Goal: Transaction & Acquisition: Book appointment/travel/reservation

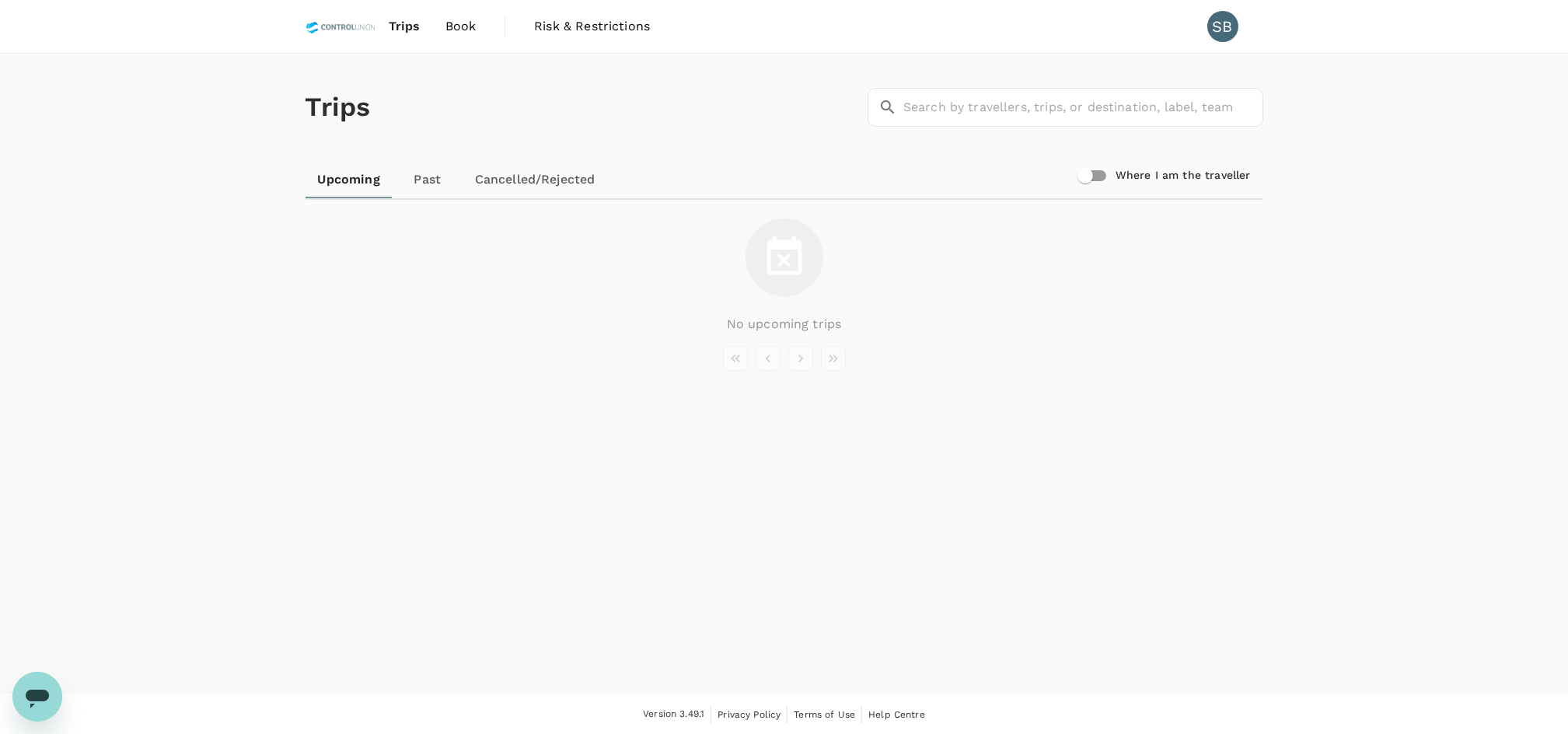
click at [726, 303] on div "No upcoming trips" at bounding box center [784, 276] width 958 height 115
click at [464, 26] on span "Book" at bounding box center [461, 27] width 31 height 18
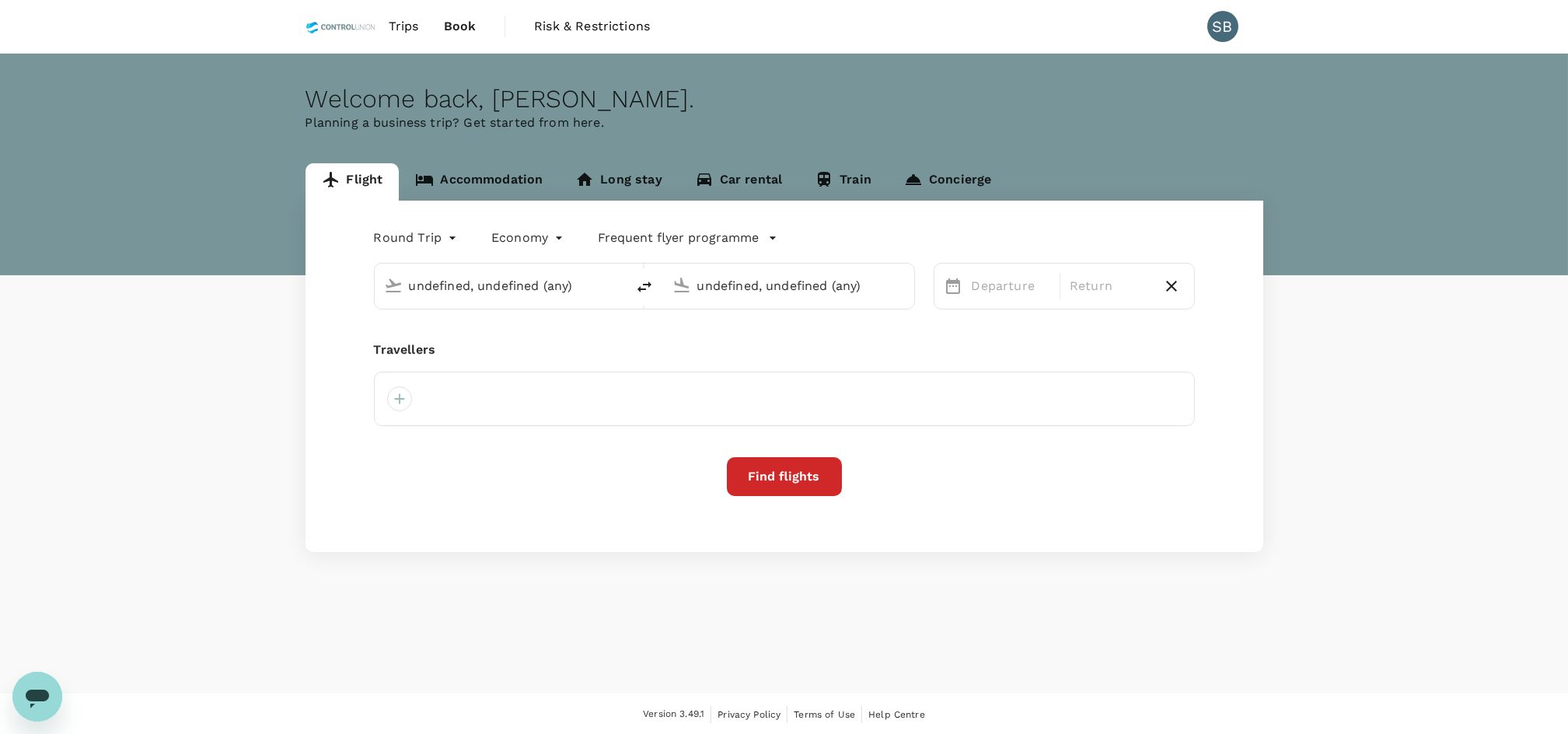
type input "Kuala Lumpur Intl (KUL)"
type input "Bintulu (BTU)"
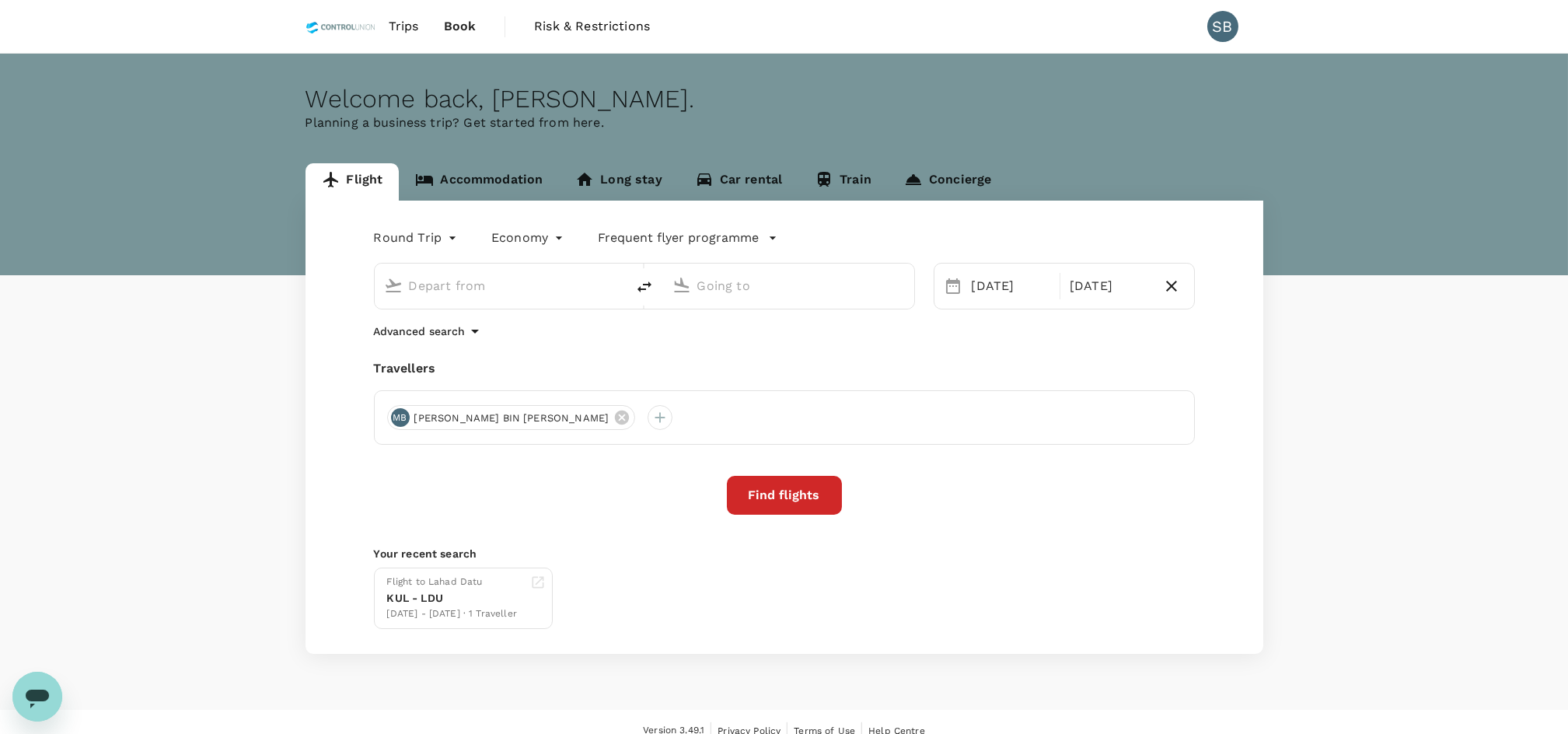
type input "Kuala Lumpur Intl (KUL)"
type input "Bintulu (BTU)"
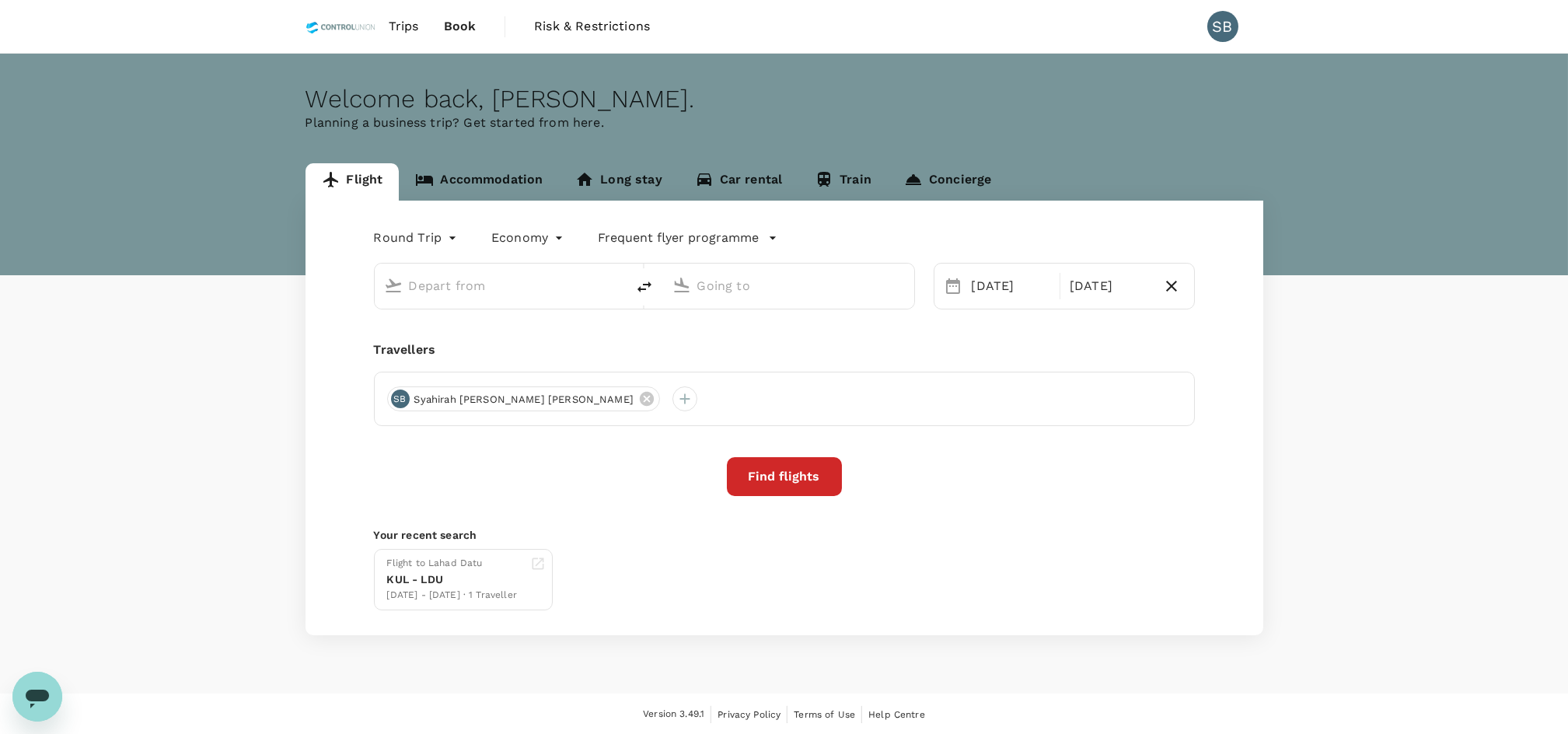
type input "Kuala Lumpur Intl (KUL)"
type input "Bintulu (BTU)"
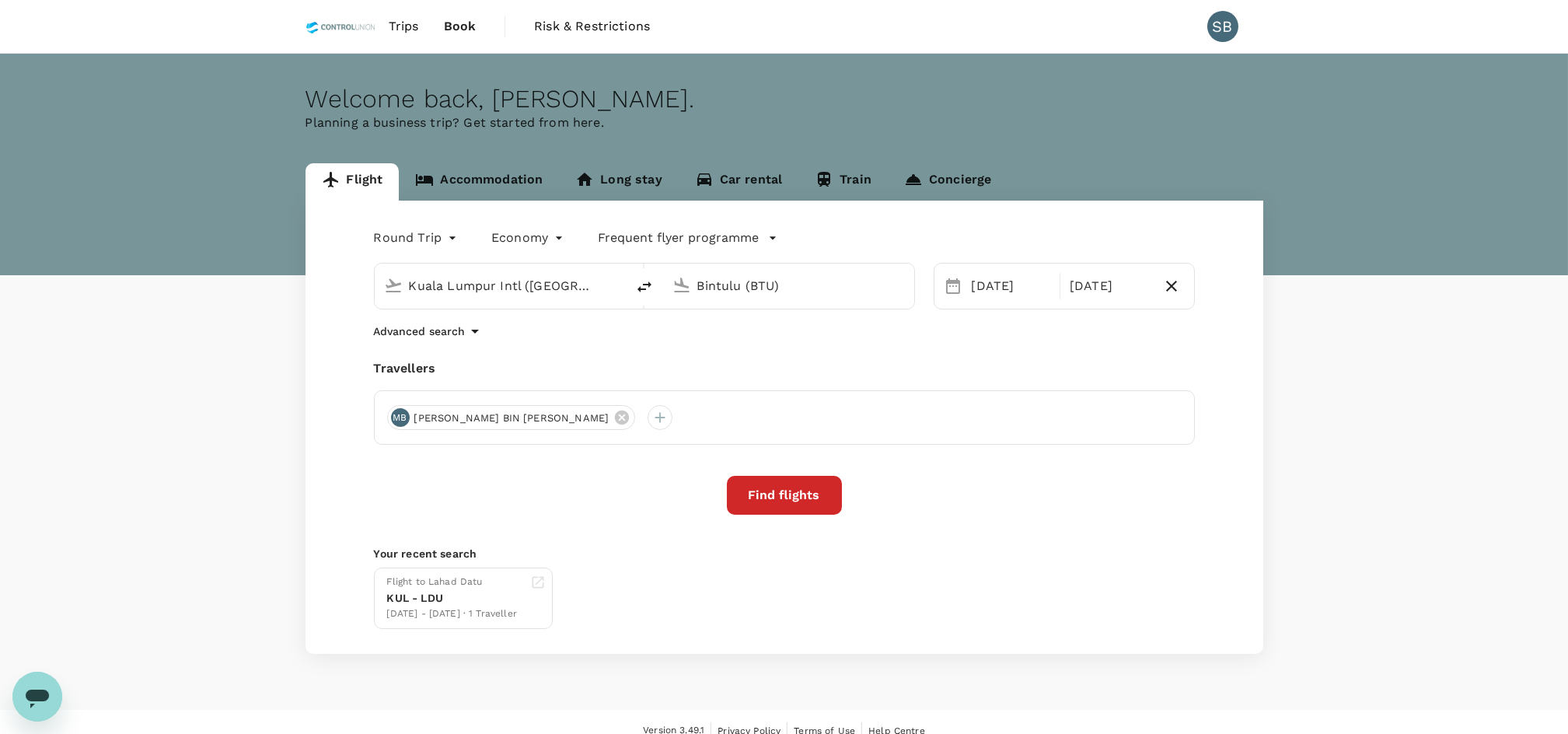
click at [474, 189] on link "Accommodation" at bounding box center [478, 181] width 160 height 38
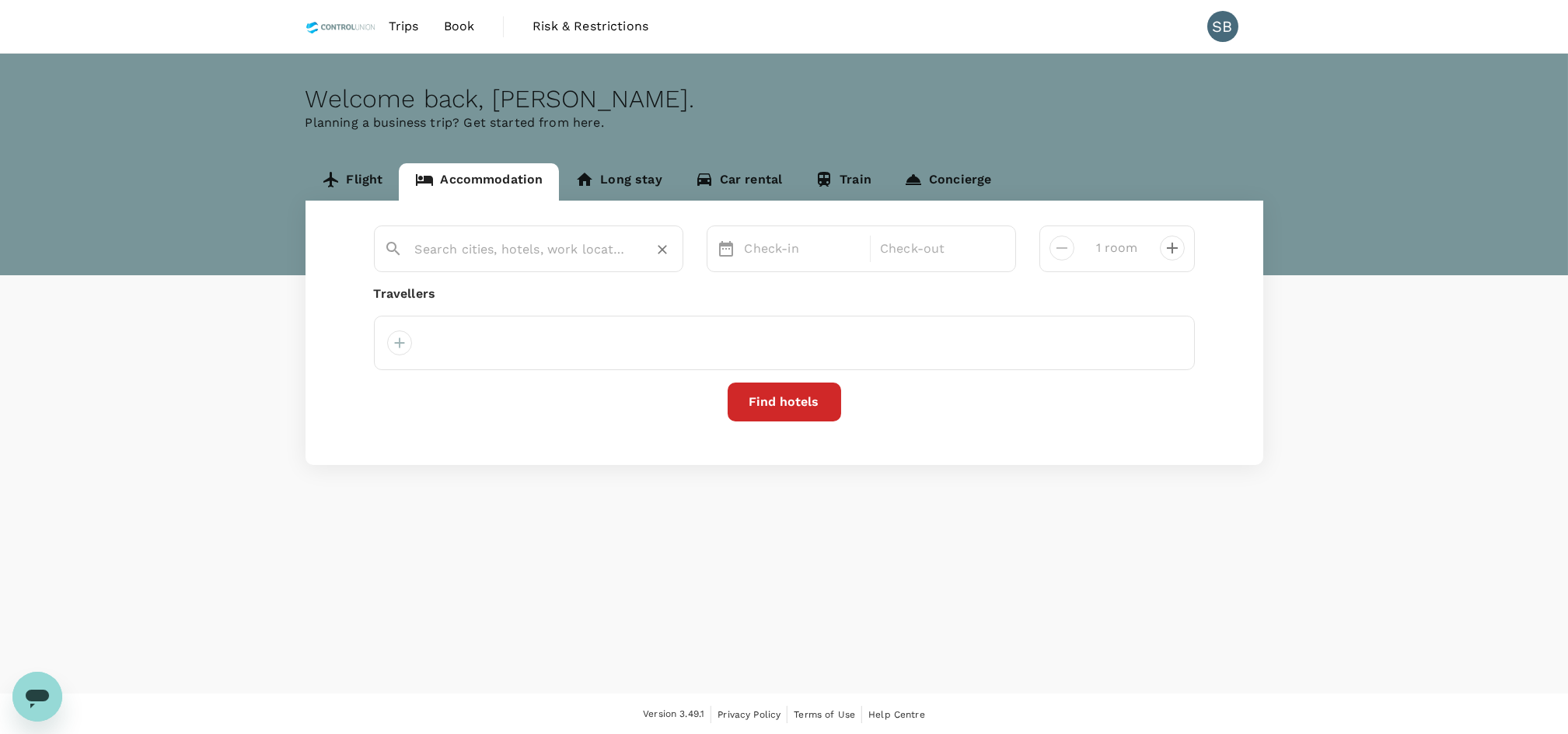
type input "D Elegance Grand Bandar Seri Alam"
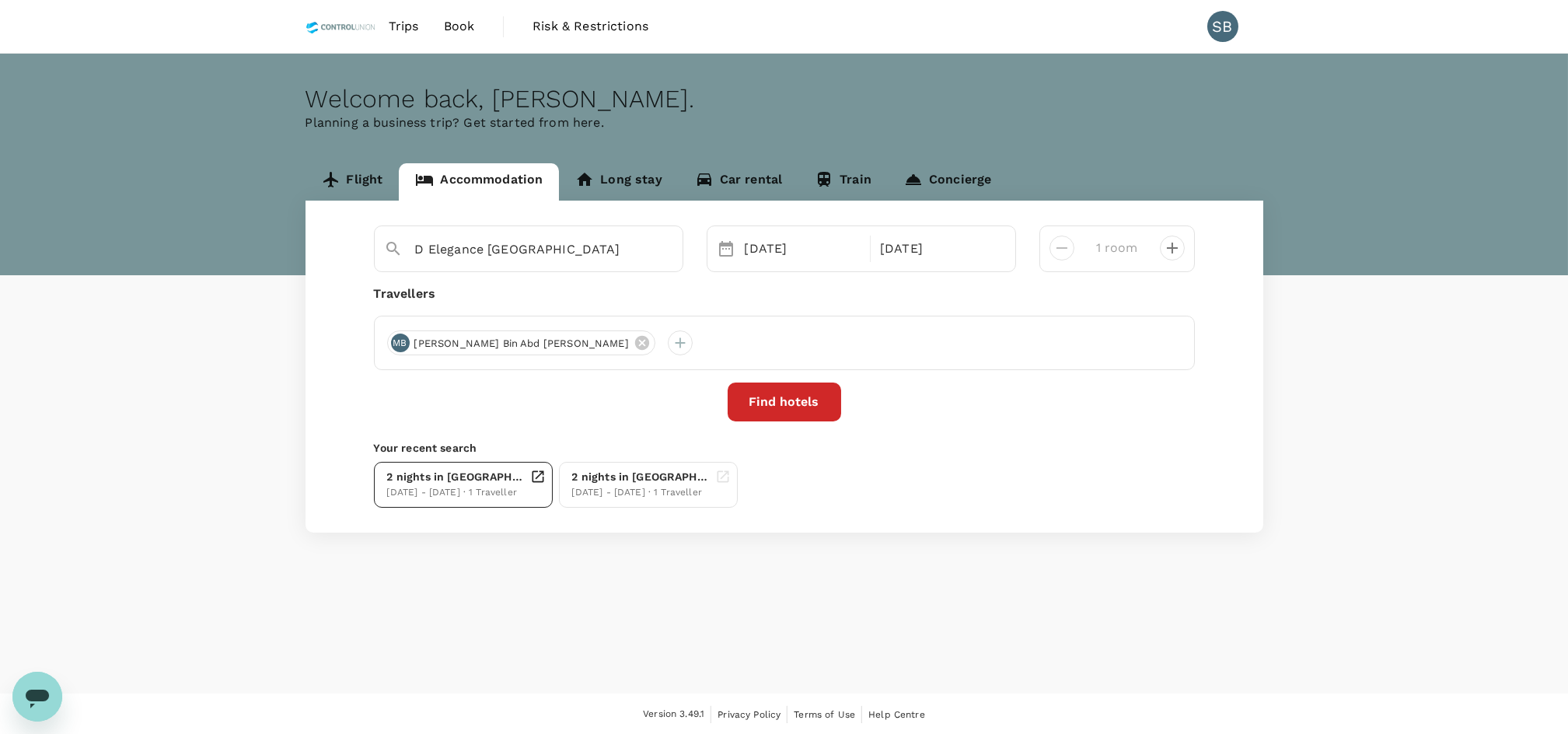
click at [444, 494] on div "13 Aug - 15 Aug · 1 Traveller" at bounding box center [456, 492] width 137 height 16
click at [1421, 489] on div "Flight Accommodation Long stay Car rental Train Concierge D Elegance Grand Band…" at bounding box center [784, 348] width 1568 height 371
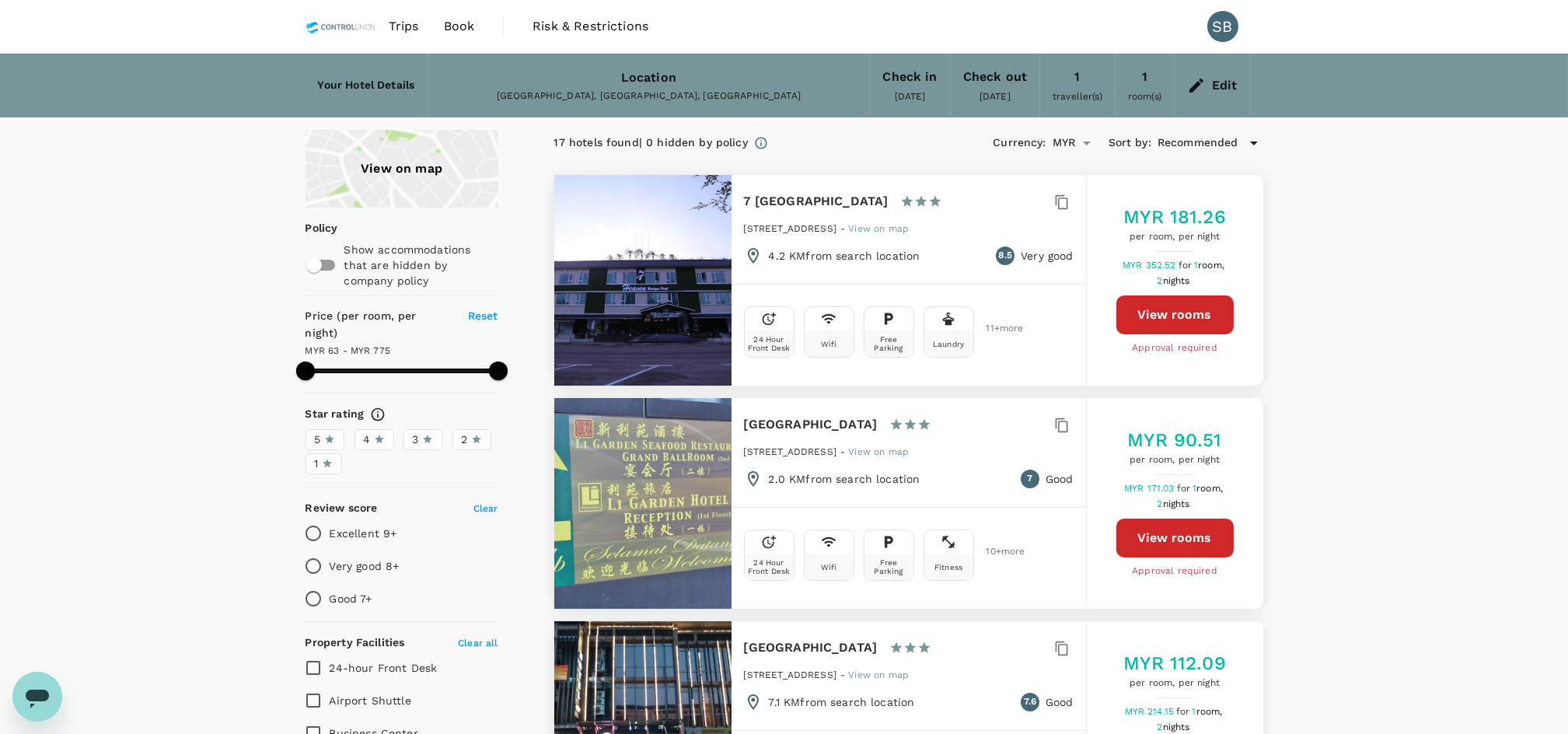
click at [1182, 303] on button "View rooms" at bounding box center [1175, 315] width 117 height 38
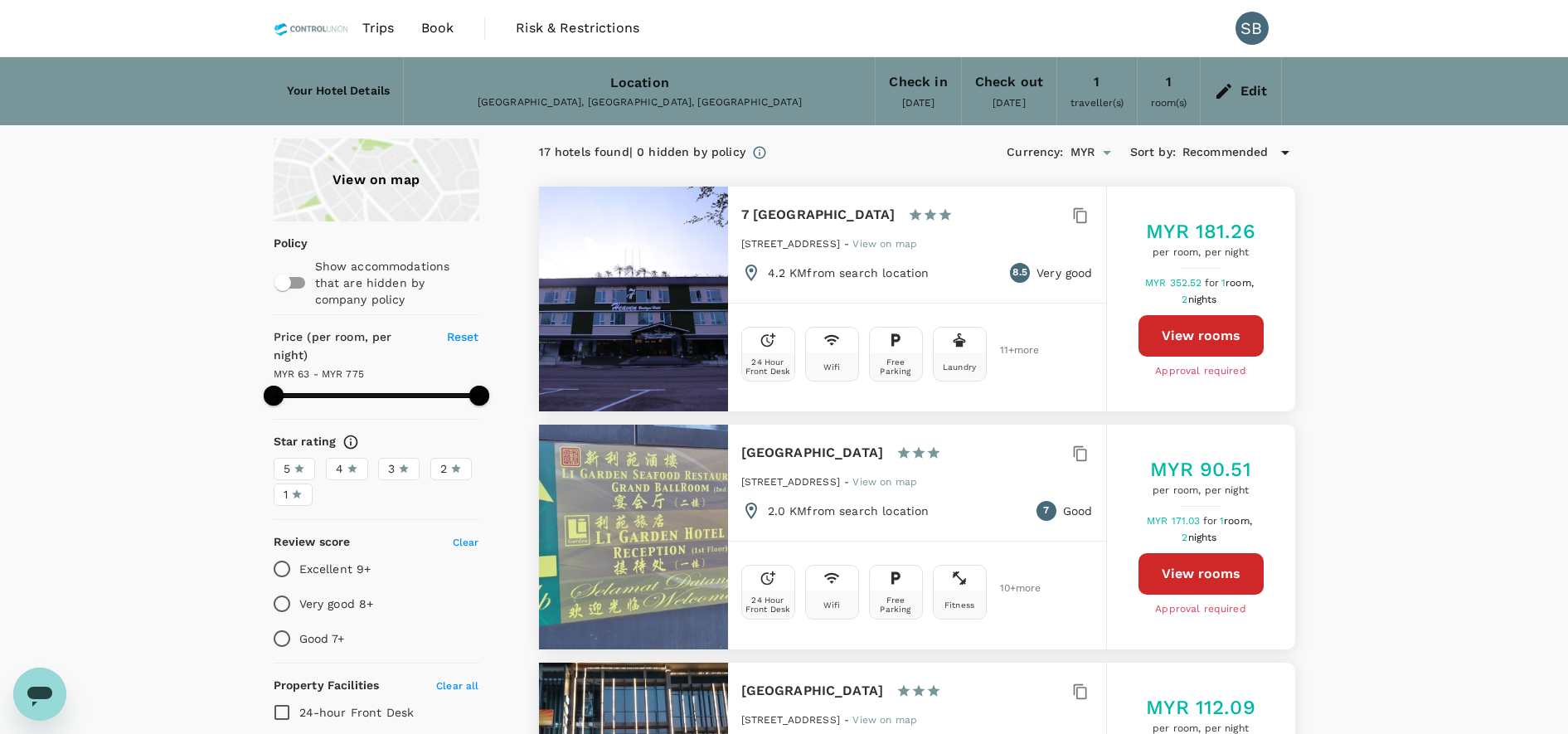
type input "774.05"
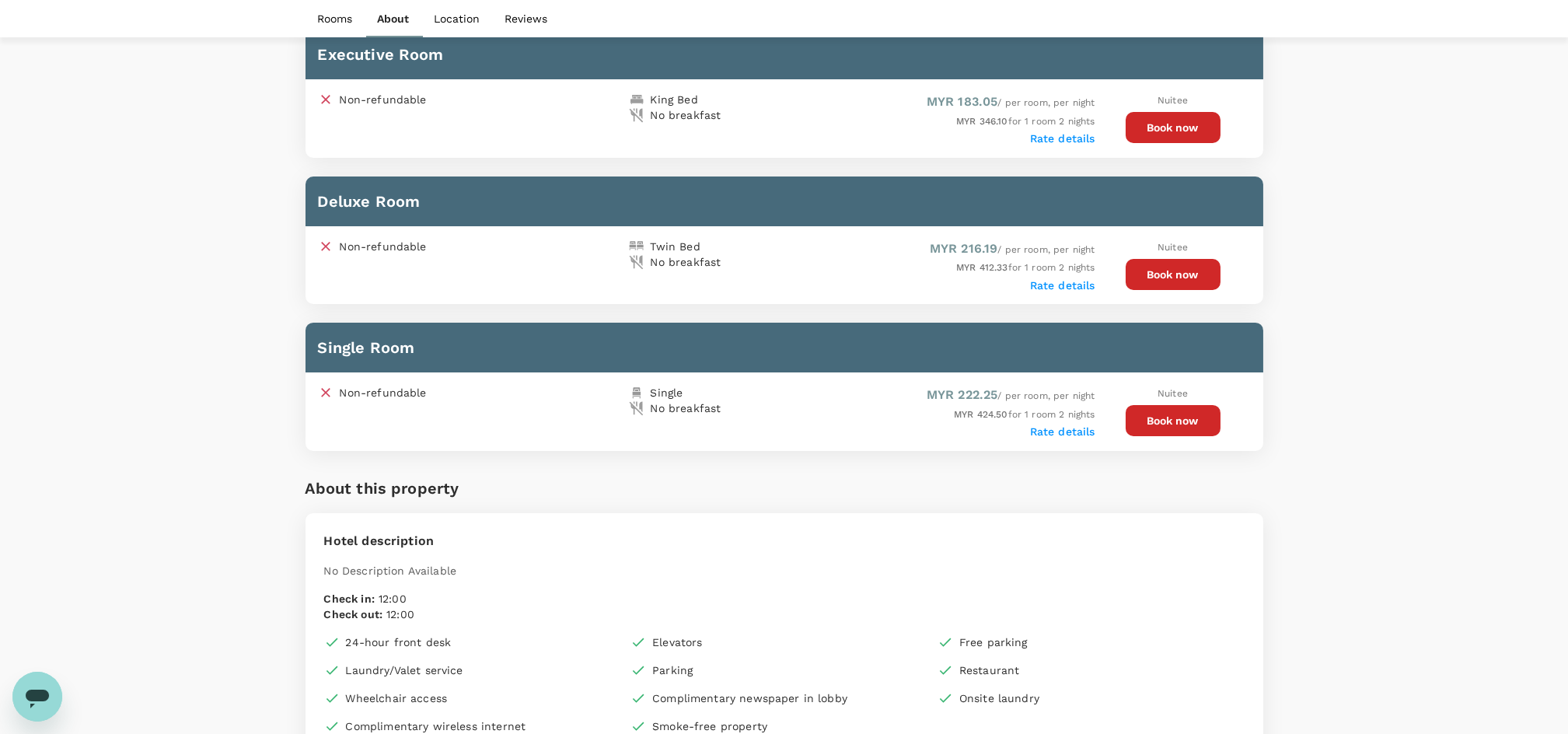
scroll to position [934, 0]
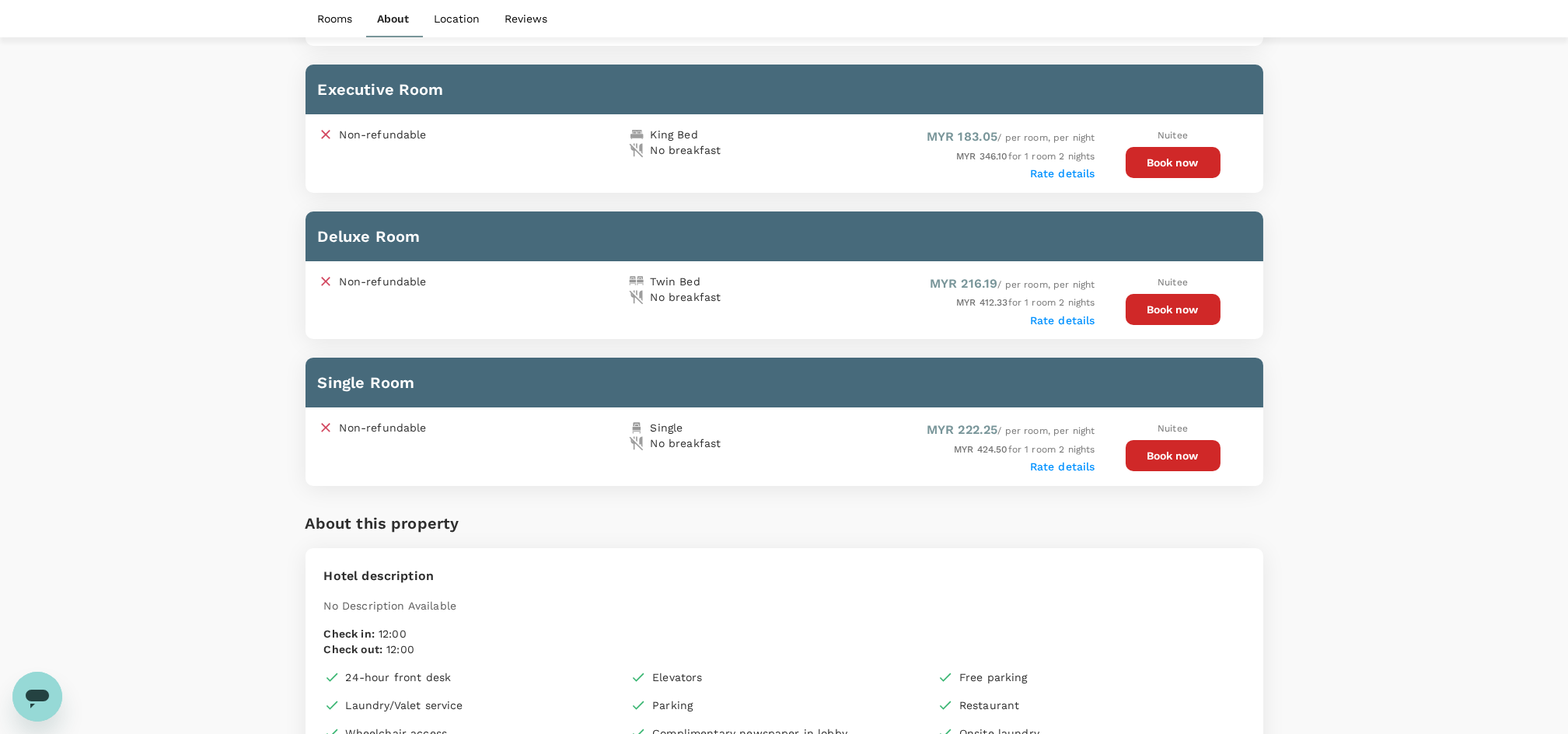
click at [1172, 159] on button "Book now" at bounding box center [1174, 163] width 95 height 31
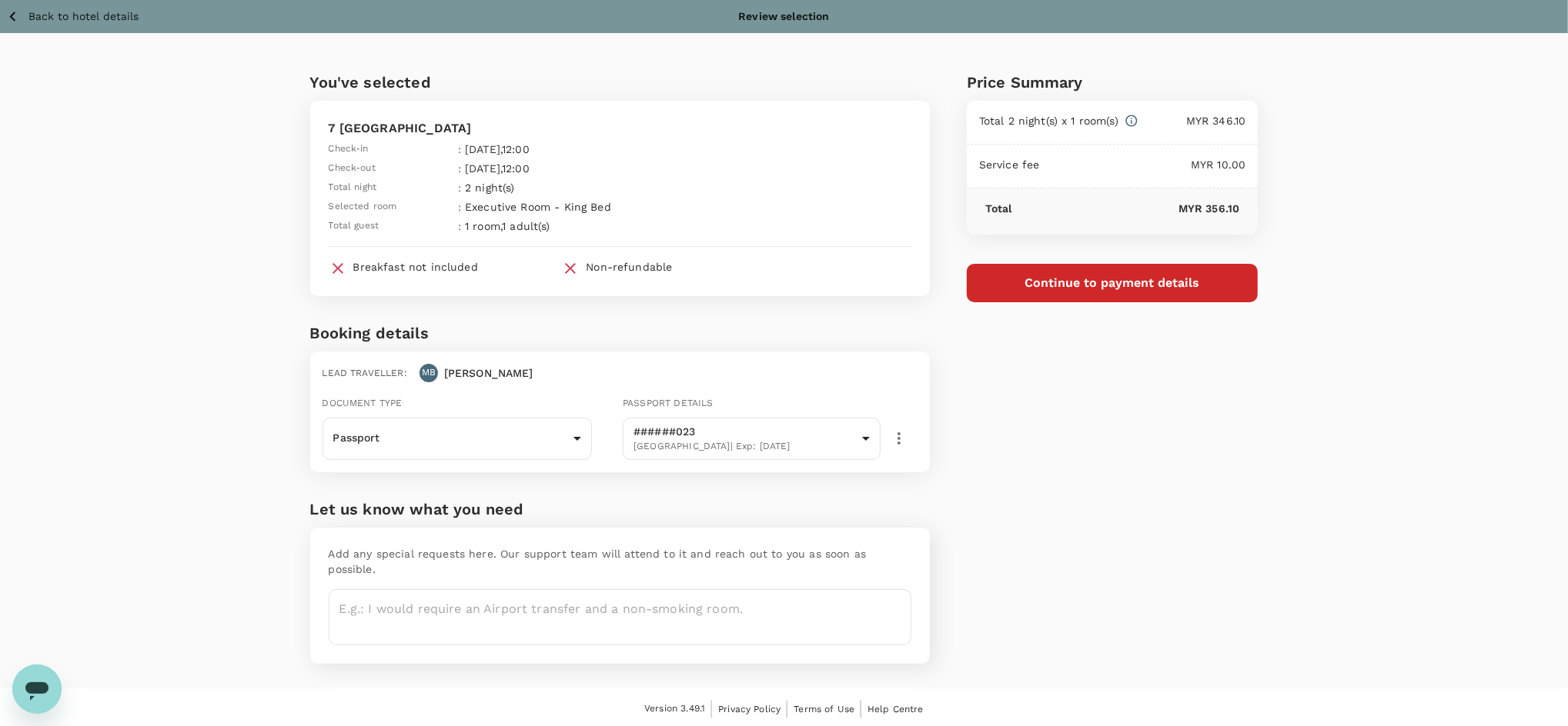
click at [26, 10] on button "Back to hotel details" at bounding box center [72, 16] width 132 height 19
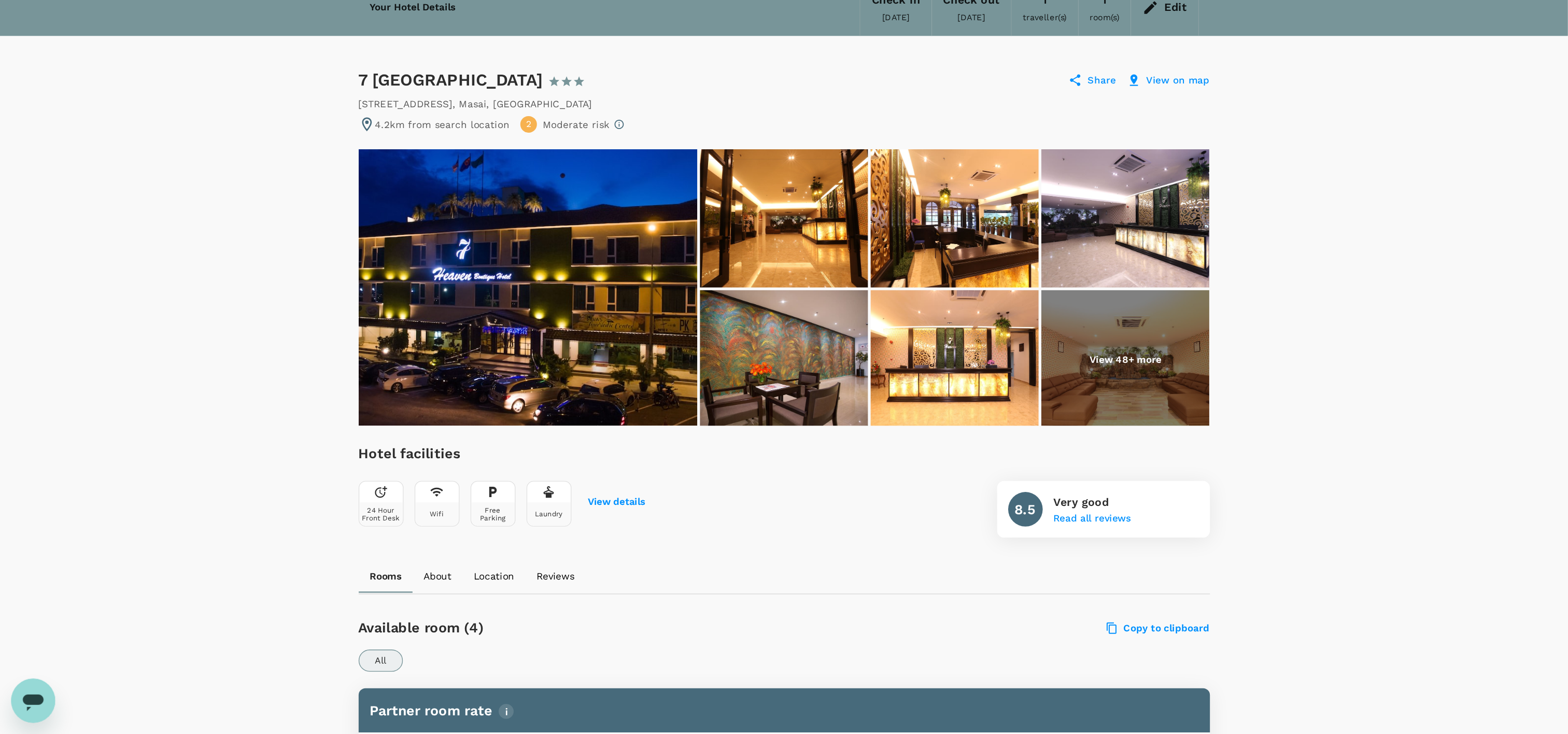
scroll to position [51, 0]
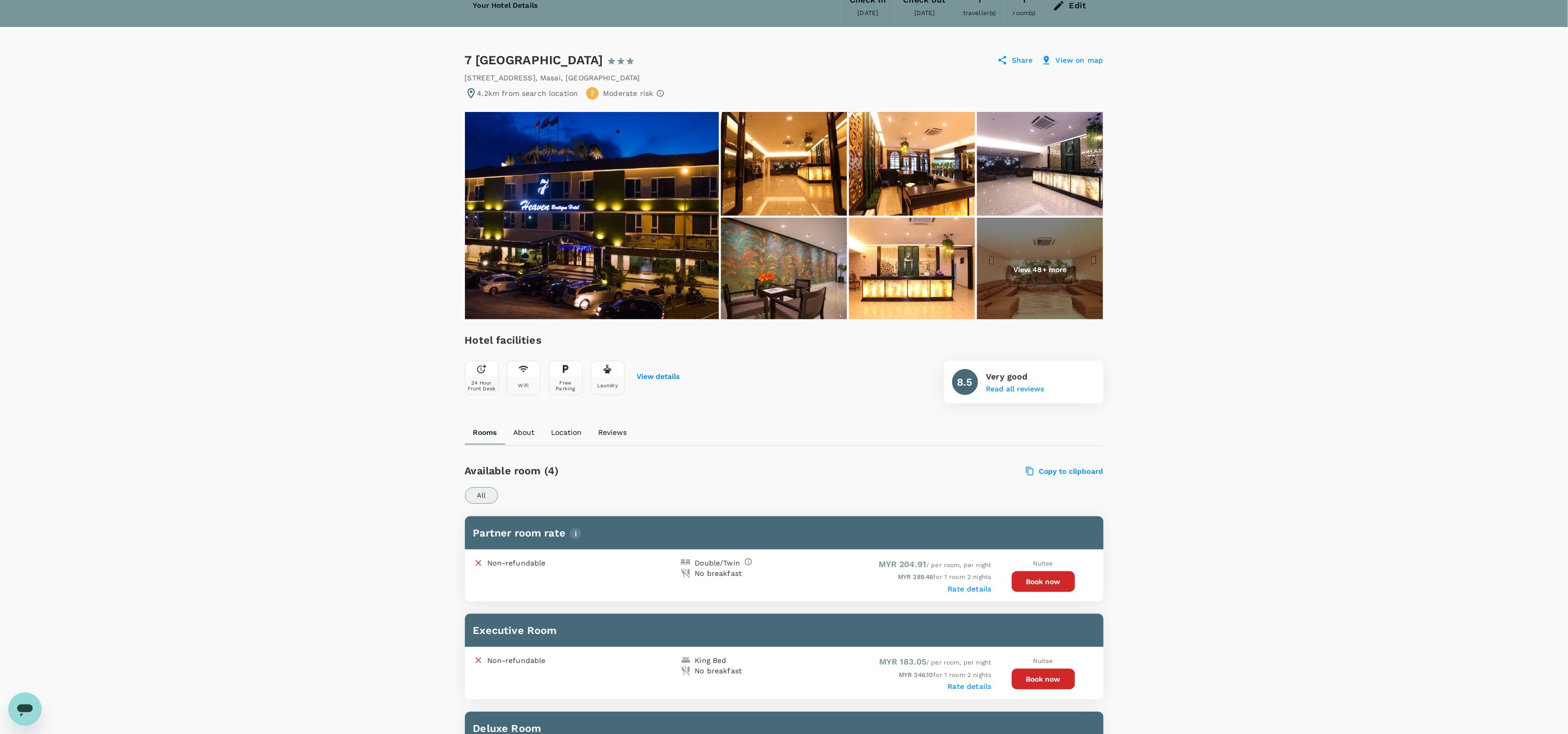
click at [1031, 489] on button "Book now" at bounding box center [1044, 582] width 63 height 21
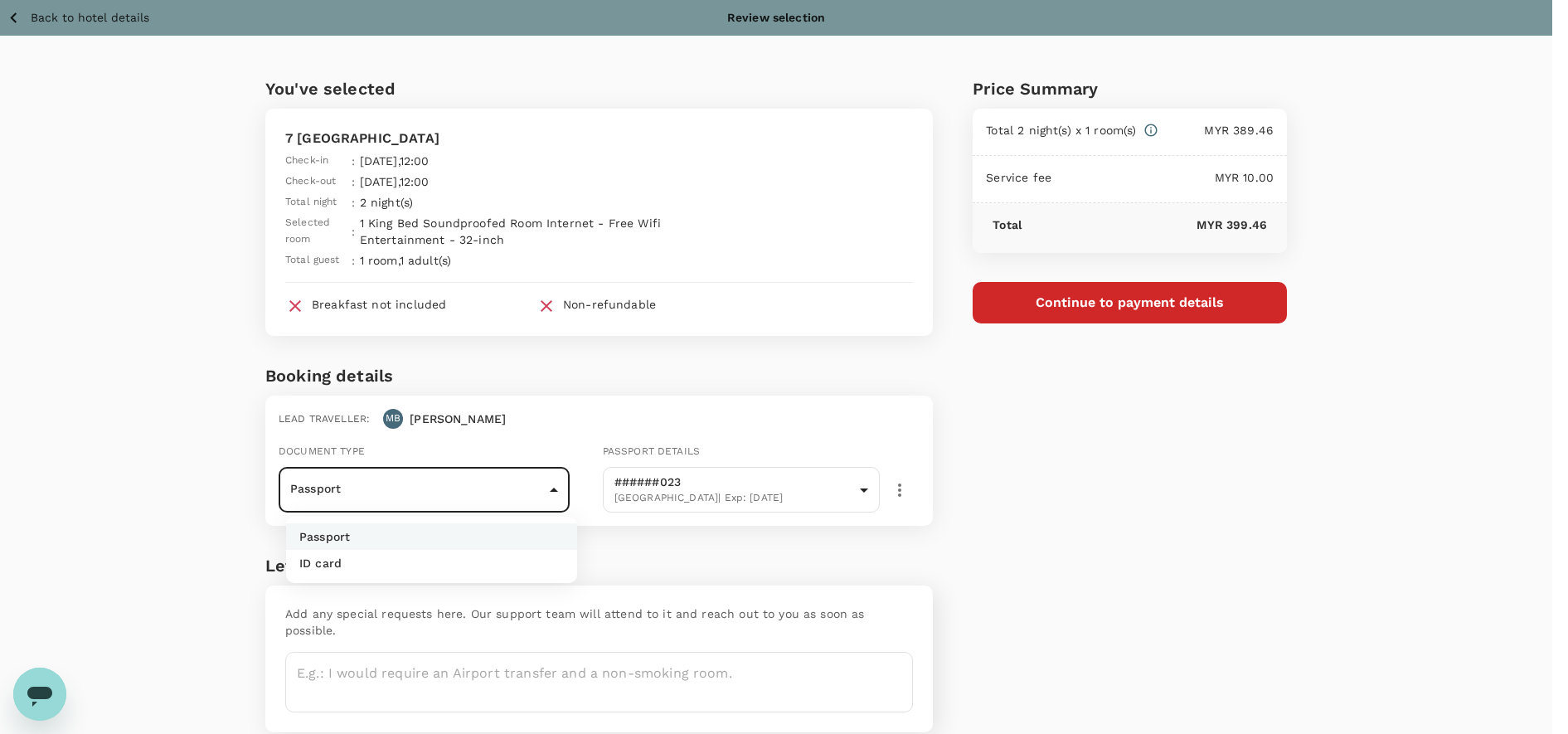
click at [468, 504] on body "Back to hotel details Review selection You've selected 7 Heaven Boutique Hotel …" at bounding box center [784, 402] width 1568 height 804
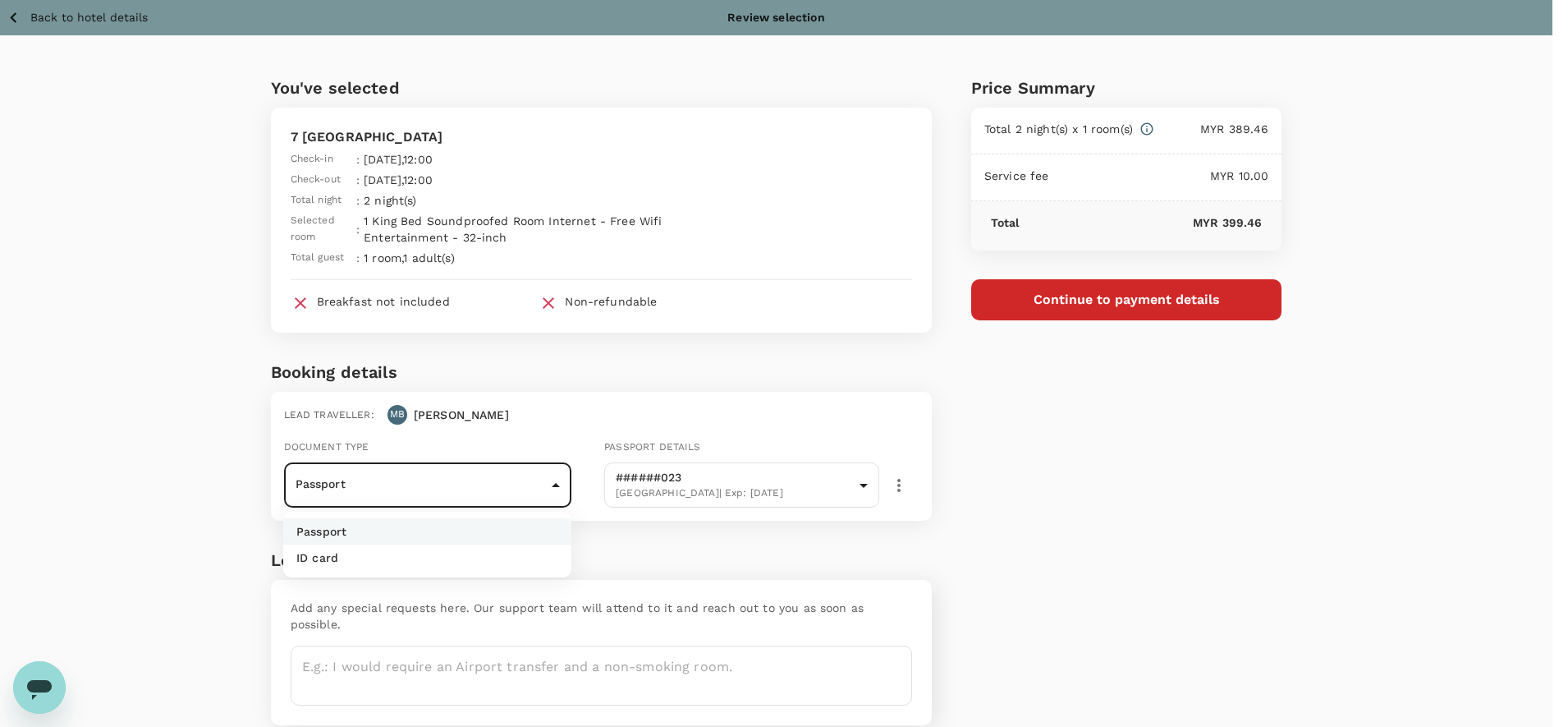
click at [467, 547] on li "ID card" at bounding box center [427, 557] width 288 height 26
type input "Id card"
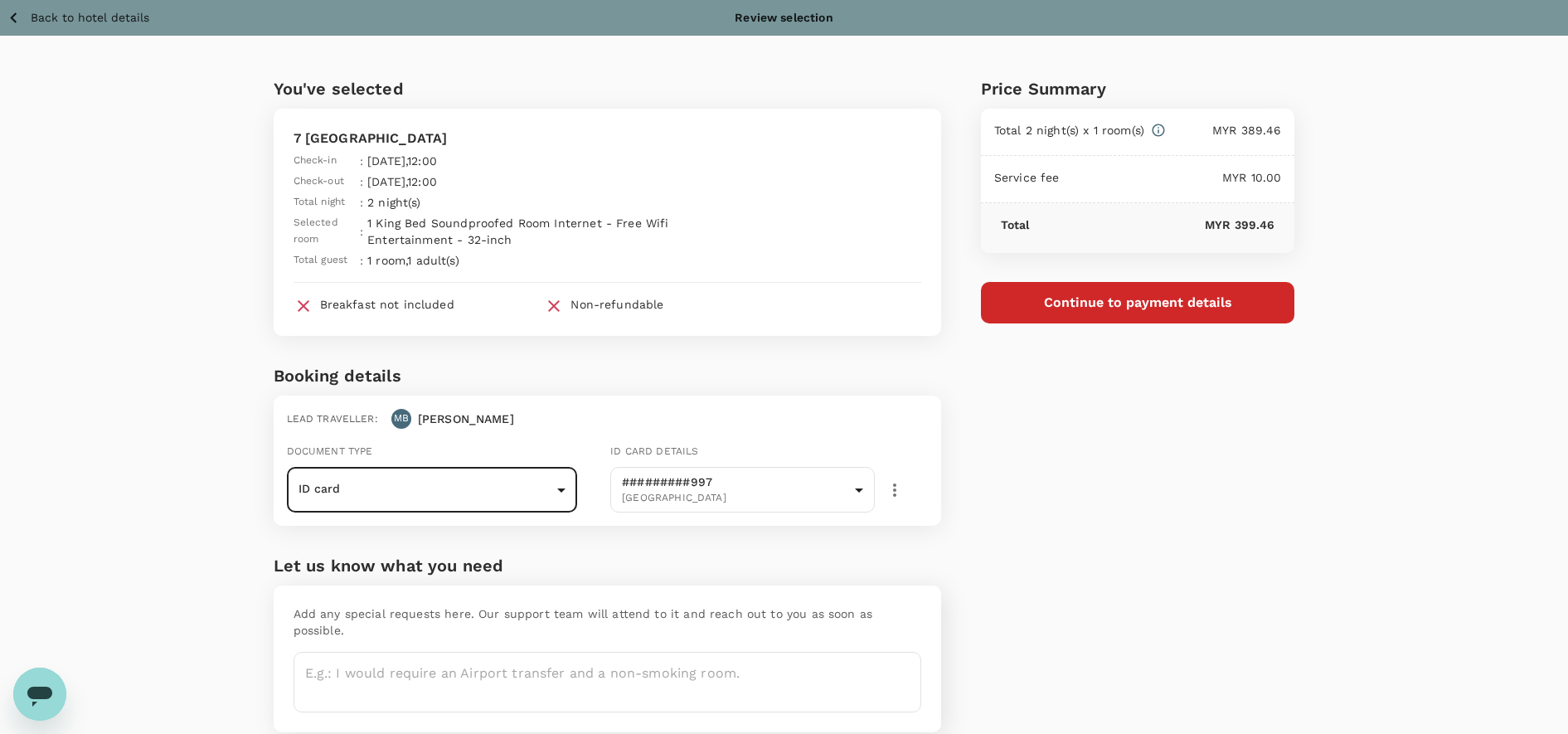
click at [1042, 301] on button "Continue to payment details" at bounding box center [1138, 303] width 314 height 41
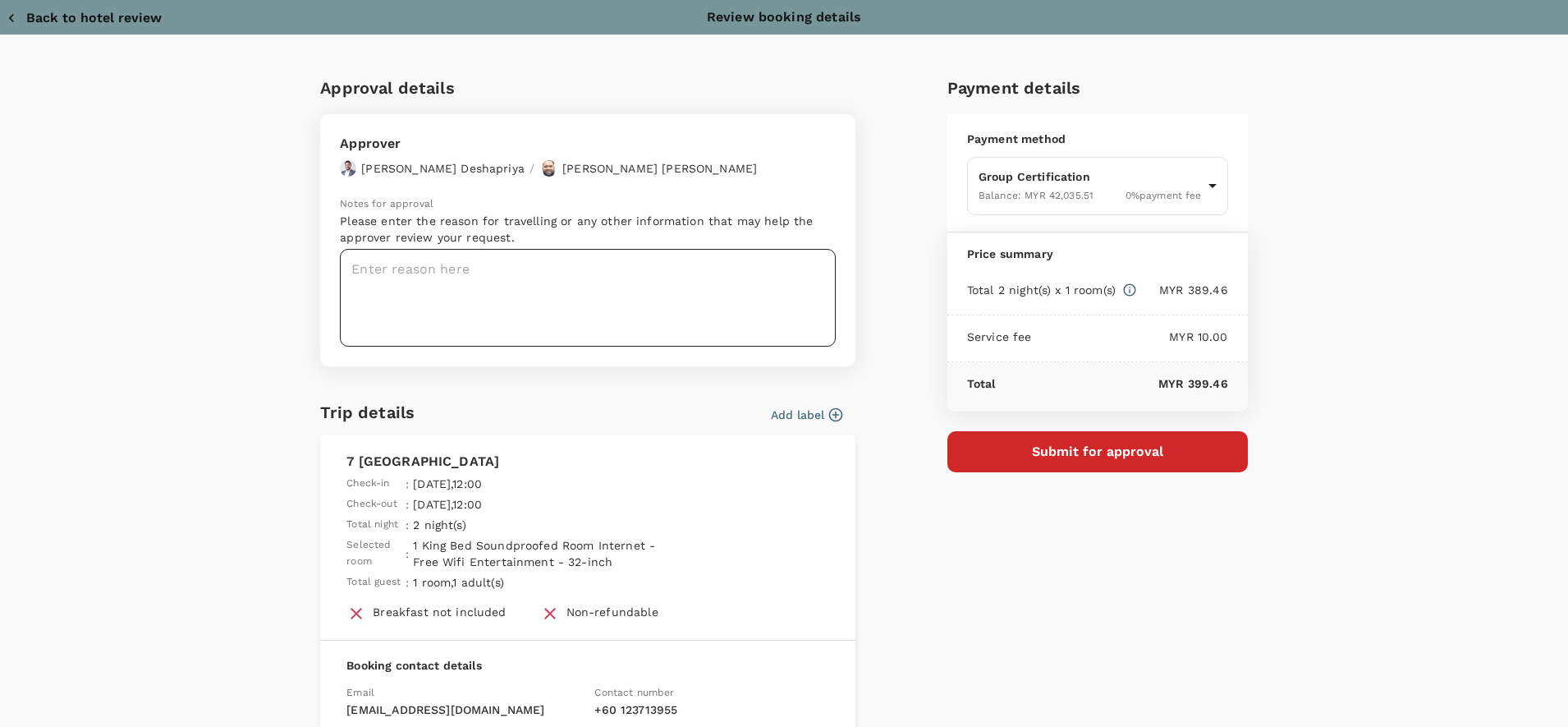
click at [465, 299] on textarea at bounding box center [587, 298] width 496 height 98
paste textarea "Dear @Chathuranga Deshapriya / @Muhammad Hariz Bin Abdul Rahman, Appreciate it …"
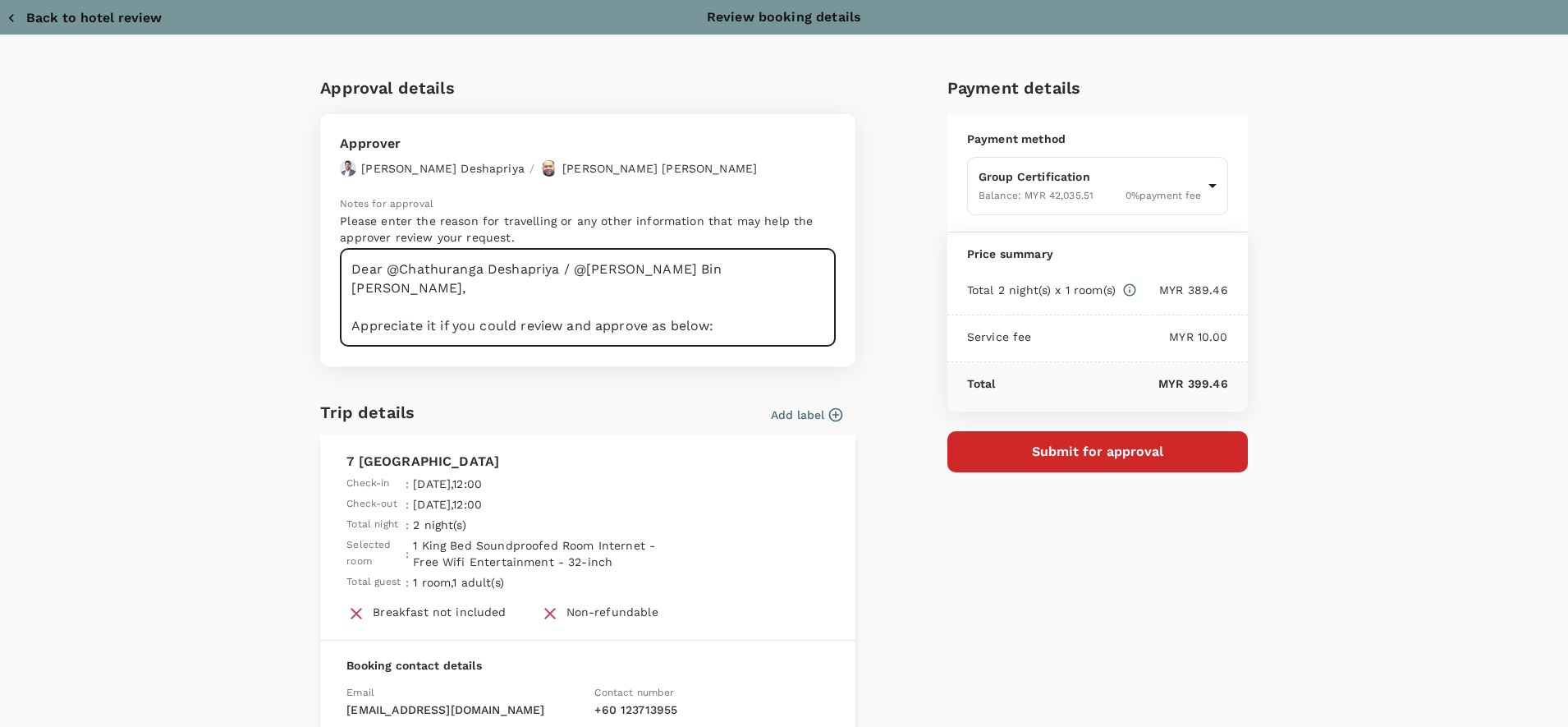
click at [499, 274] on textarea "Dear @Chathuranga Deshapriya / @Muhammad Hariz Bin Abdul Rahman, Appreciate it …" at bounding box center [587, 298] width 496 height 98
click at [387, 271] on textarea "Dear @Chathuranga / @Muhammad Hariz Bin Abdul Rahman, Appreciate it if you coul…" at bounding box center [587, 298] width 496 height 98
drag, startPoint x: 568, startPoint y: 271, endPoint x: 478, endPoint y: 271, distance: 90.0
click at [478, 271] on textarea "Dear Chathuranga / @Muhammad Hariz Bin Abdul Rahman, Appreciate it if you could…" at bounding box center [587, 298] width 496 height 98
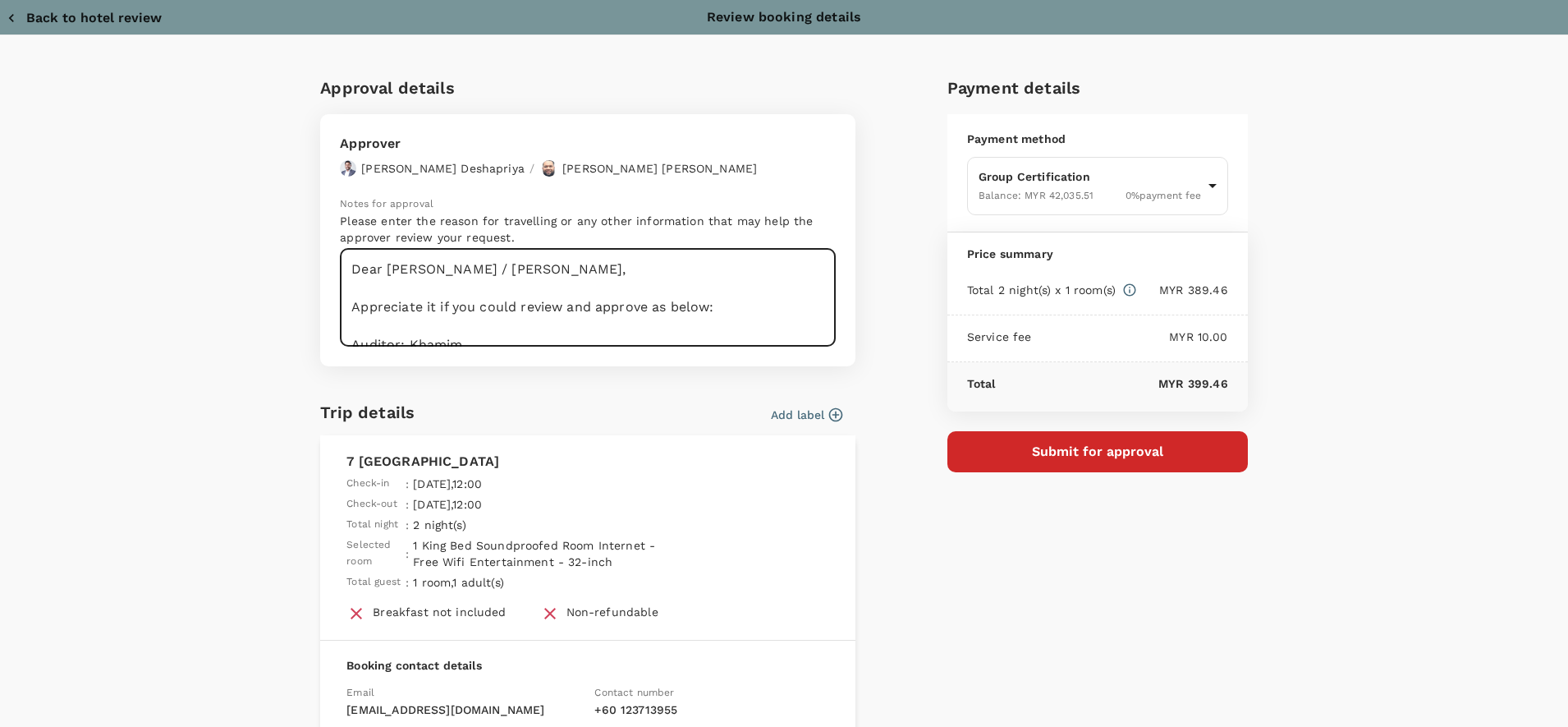
drag, startPoint x: 642, startPoint y: 273, endPoint x: 511, endPoint y: 266, distance: 131.2
click at [511, 266] on textarea "Dear Chathuranga / Hariz Bin Abdul Rahman, Appreciate it if you could review an…" at bounding box center [587, 298] width 496 height 98
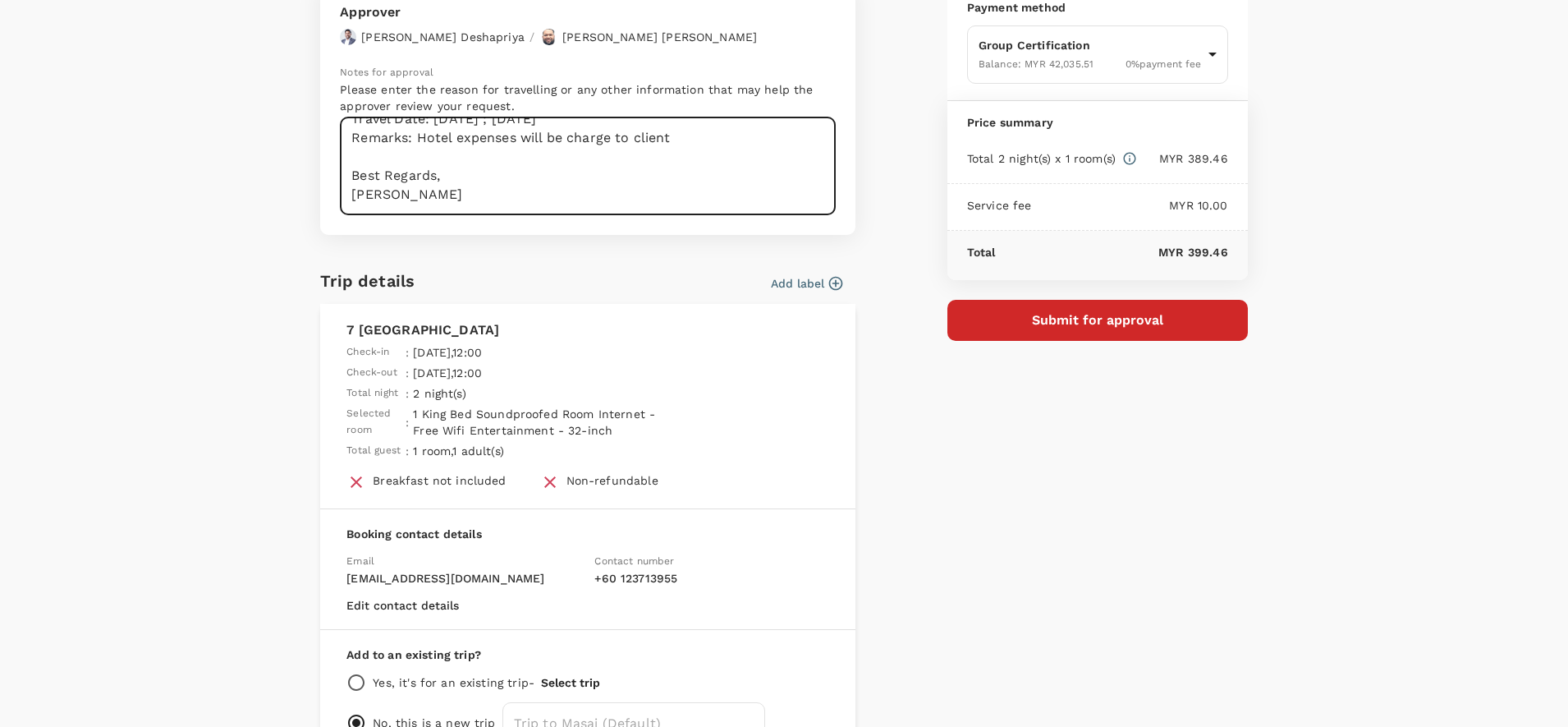
scroll to position [239, 0]
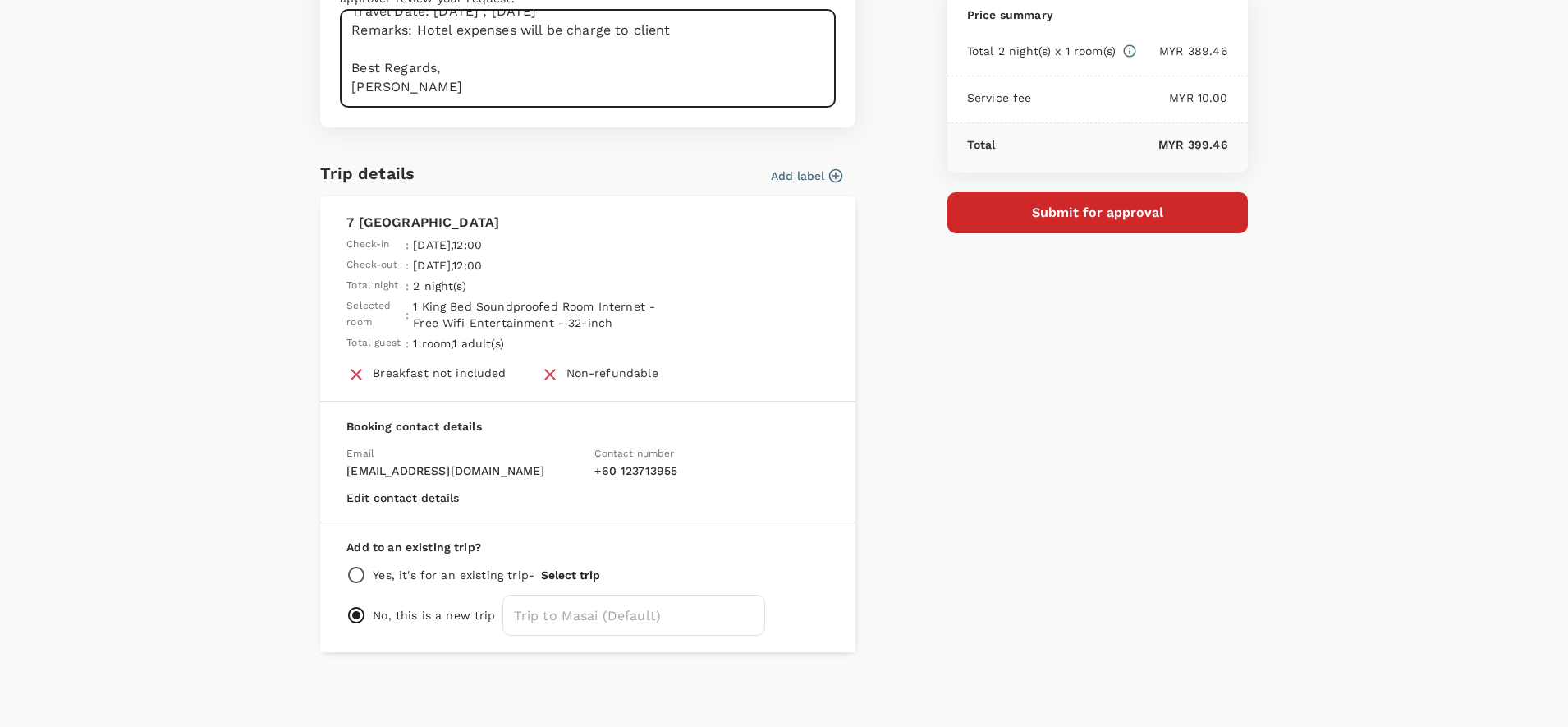
type textarea "Dear Chathuranga / Hariz, Appreciate it if you could review and approve as belo…"
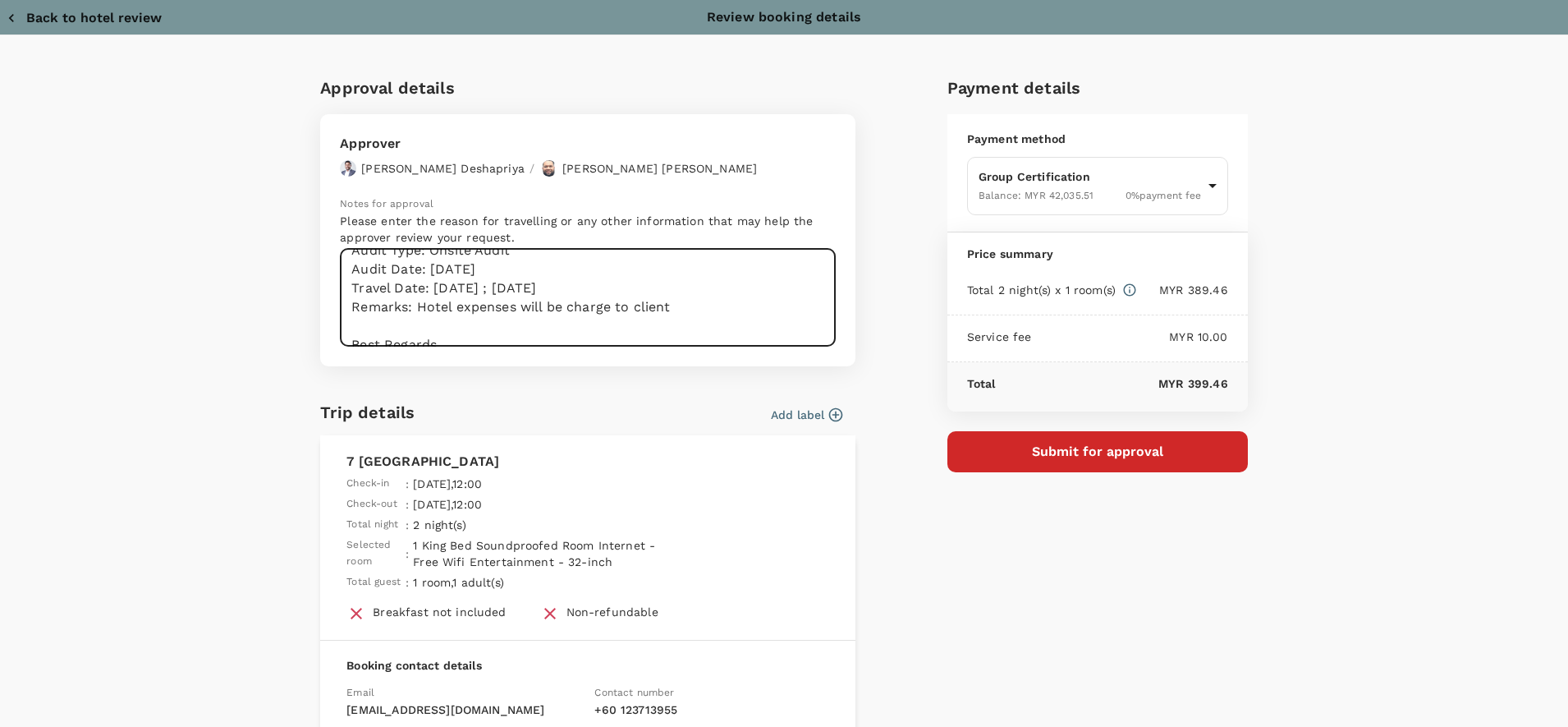
scroll to position [205, 0]
click at [1097, 197] on body "Back to hotel details Review selection You've selected 7 Heaven Boutique Hotel …" at bounding box center [784, 398] width 1568 height 797
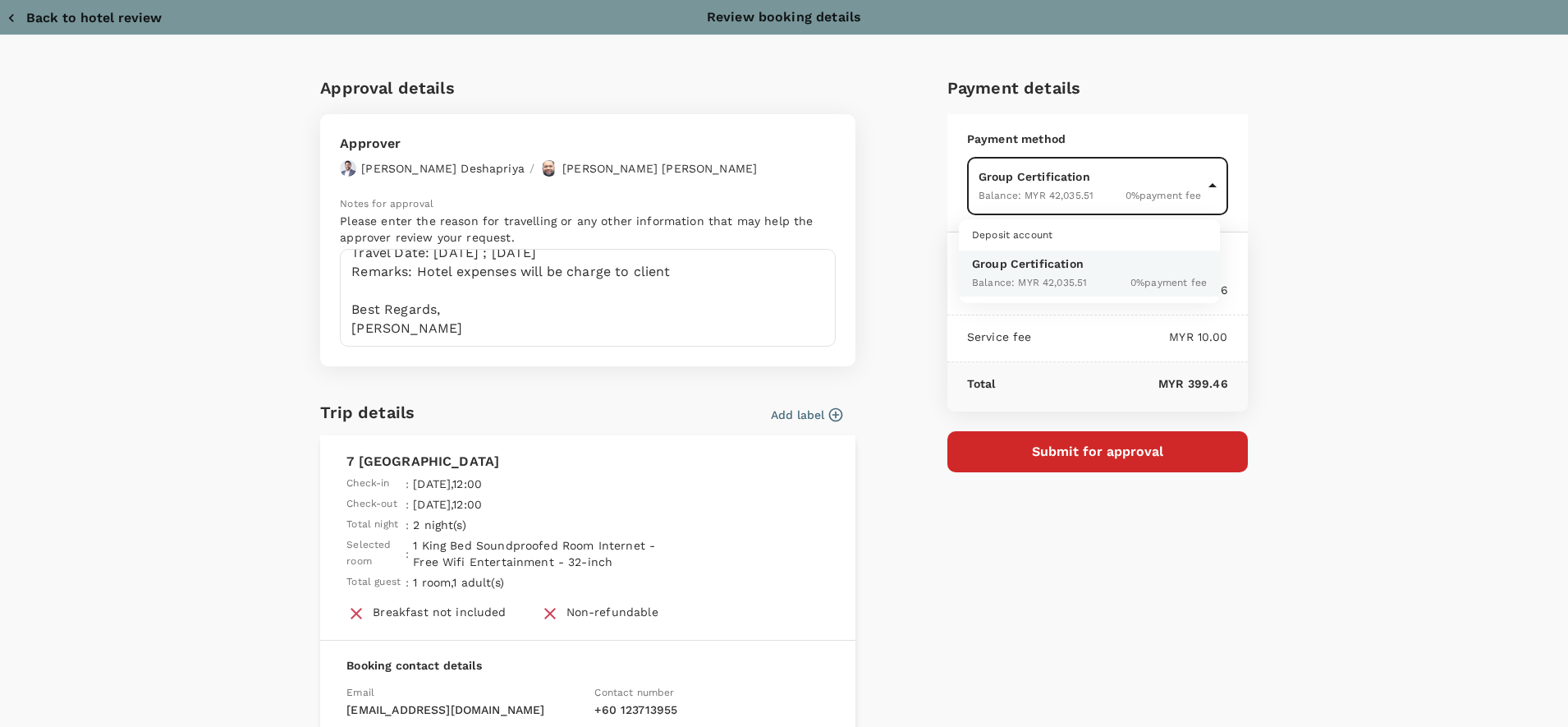
click at [1097, 197] on div at bounding box center [784, 364] width 1568 height 727
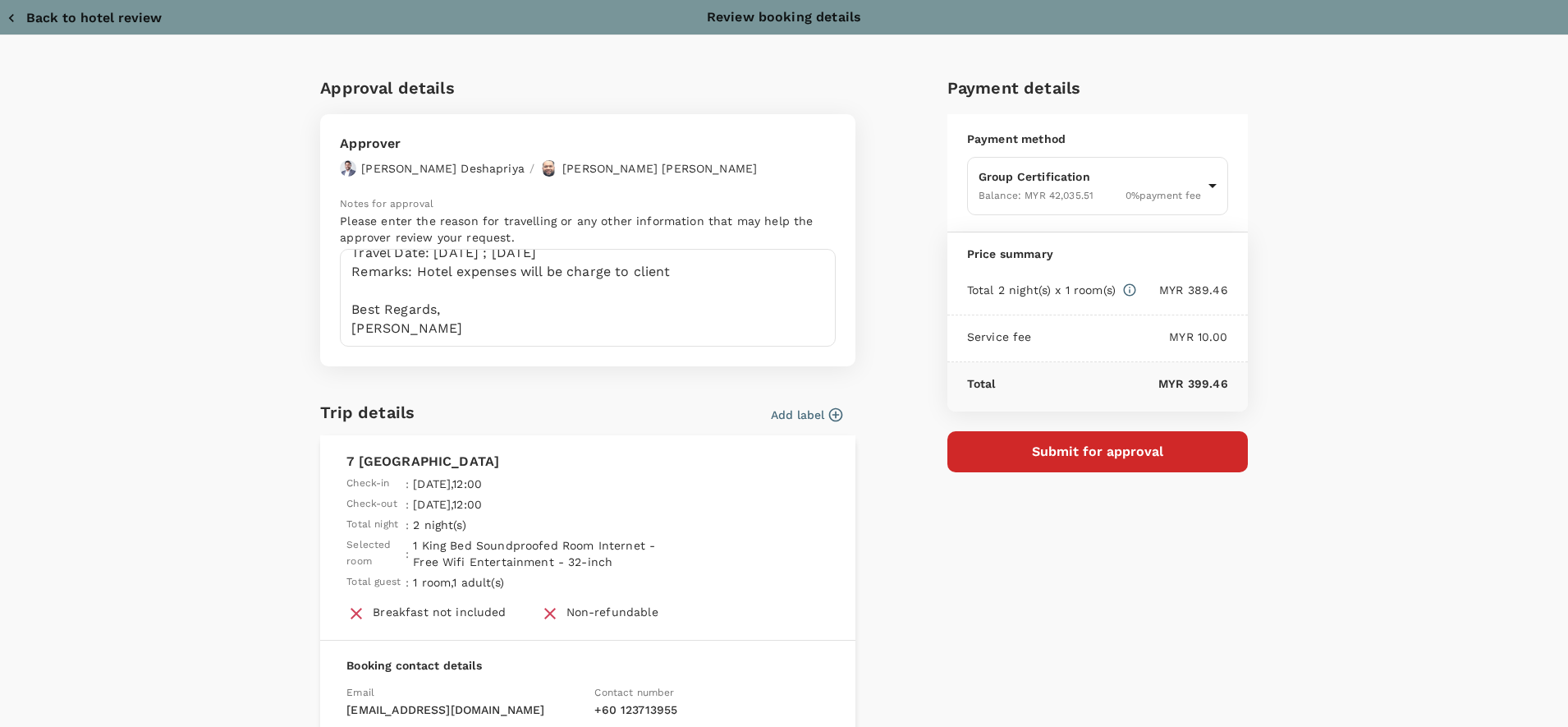
click at [972, 458] on button "Submit for approval" at bounding box center [1098, 451] width 300 height 41
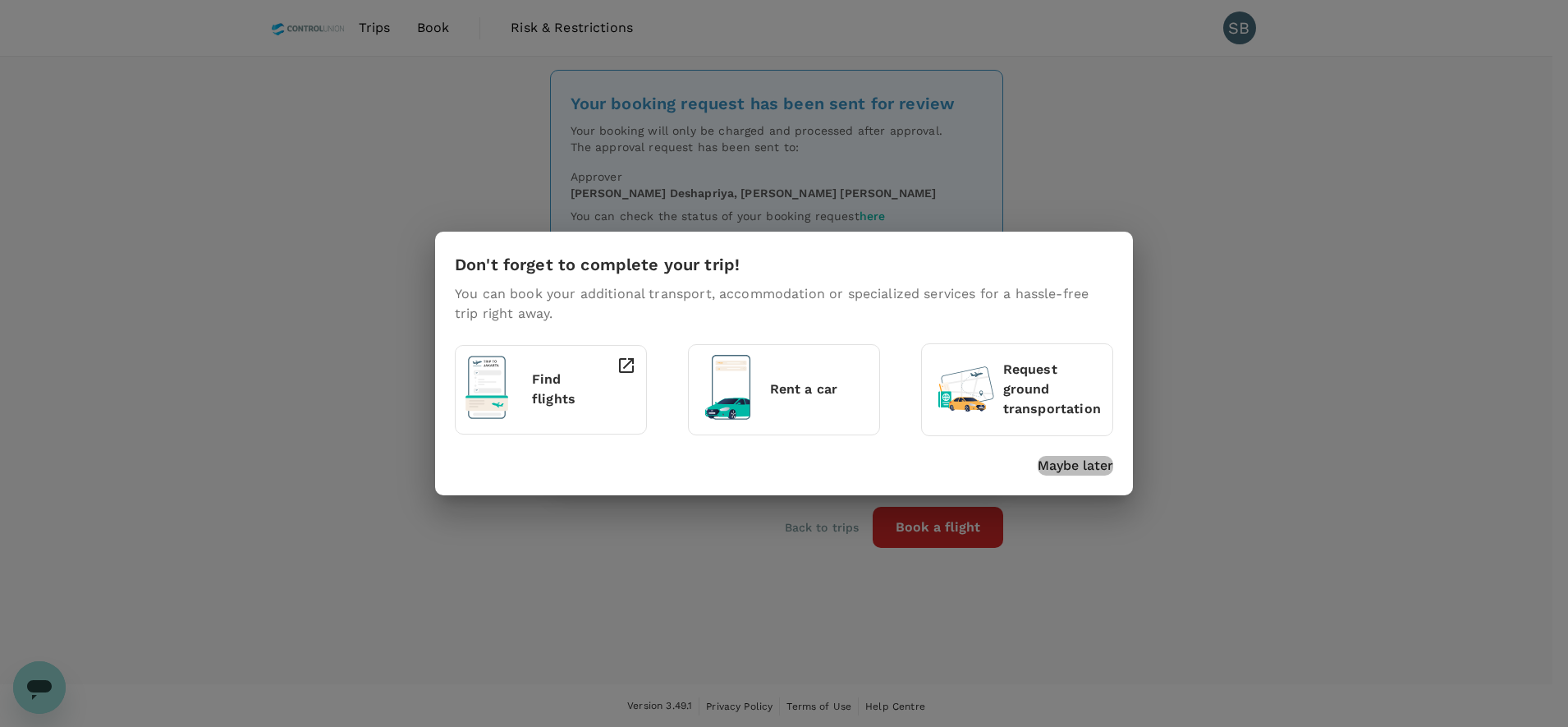
click at [1060, 459] on p "Maybe later" at bounding box center [1075, 466] width 75 height 19
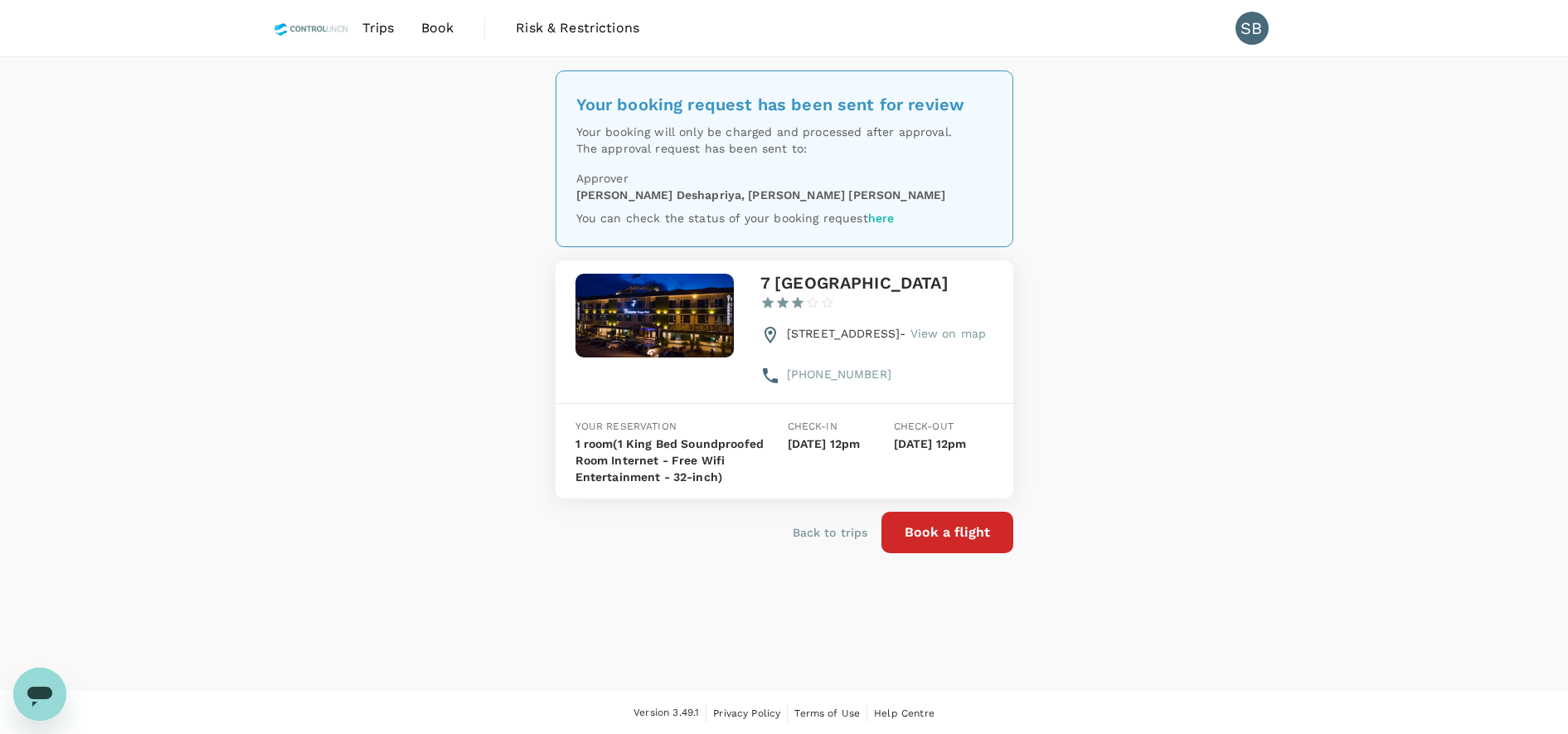
click at [430, 267] on div "Your booking request has been sent for review Your booking will only be charged…" at bounding box center [784, 374] width 1568 height 633
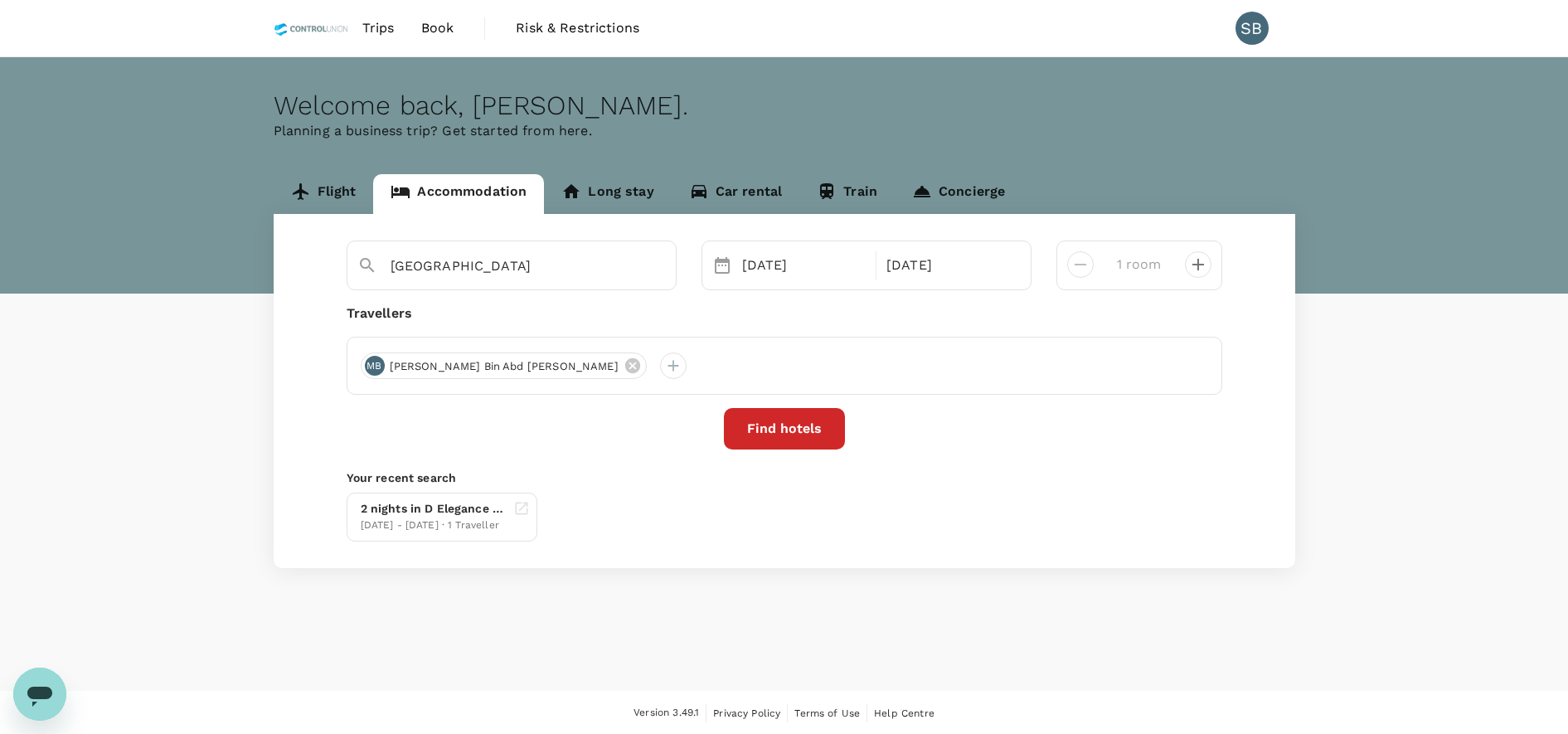
click div "Welcome back , [PERSON_NAME] . Planning a business trip? Get started from here.…"
